Goal: Go to known website: Access a specific website the user already knows

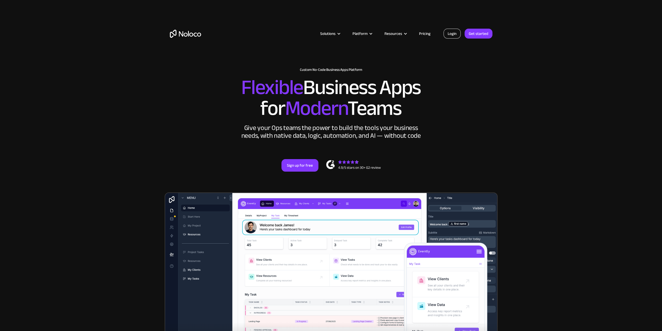
click at [453, 38] on link "Login" at bounding box center [451, 34] width 17 height 10
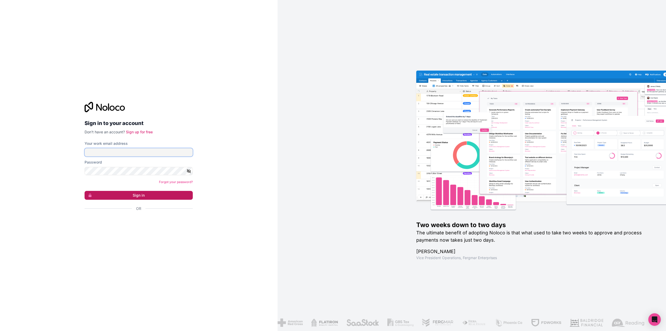
type input "[PERSON_NAME][EMAIL_ADDRESS][PERSON_NAME][DOMAIN_NAME]"
click at [137, 194] on button "Sign in" at bounding box center [139, 195] width 108 height 9
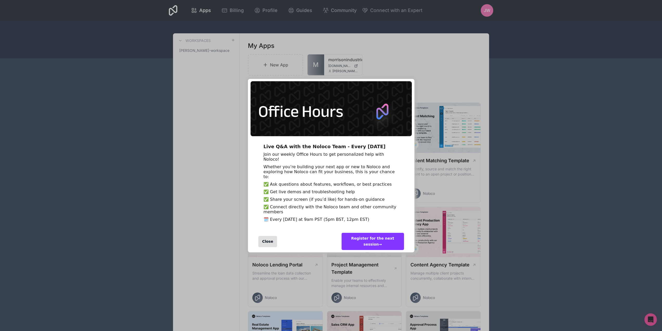
click at [270, 247] on div "Close" at bounding box center [267, 241] width 19 height 11
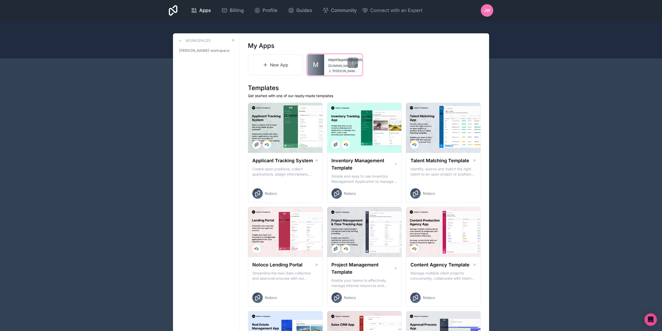
click at [331, 62] on link "morrisonindustries" at bounding box center [343, 59] width 30 height 6
click at [357, 63] on div at bounding box center [353, 62] width 10 height 10
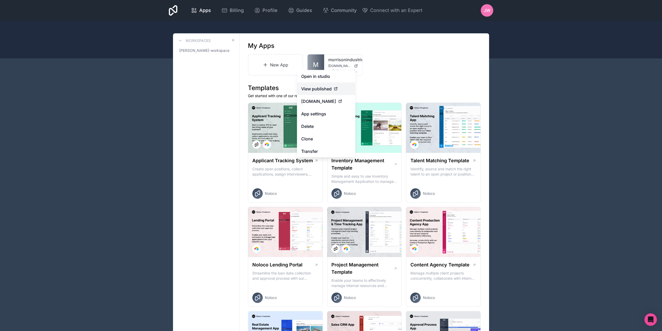
click at [347, 86] on div "View published" at bounding box center [326, 89] width 50 height 6
click at [328, 89] on span "View published" at bounding box center [316, 89] width 30 height 6
